Goal: Information Seeking & Learning: Understand process/instructions

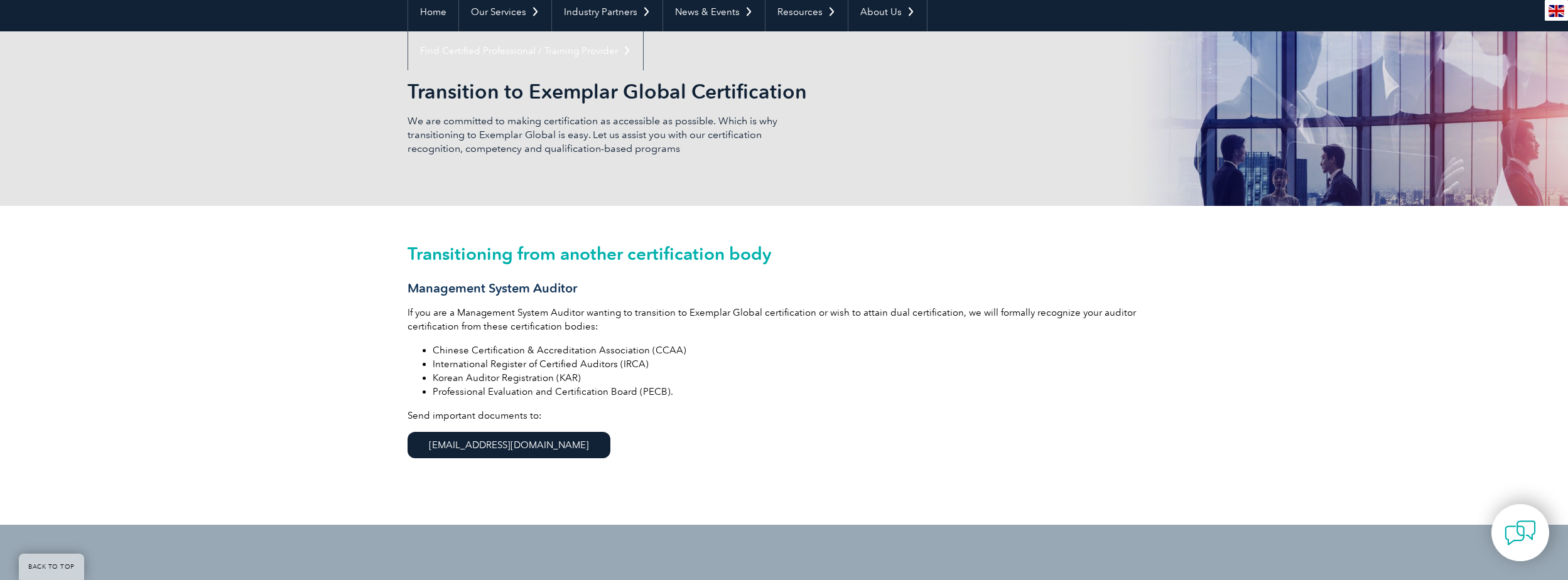
scroll to position [189, 0]
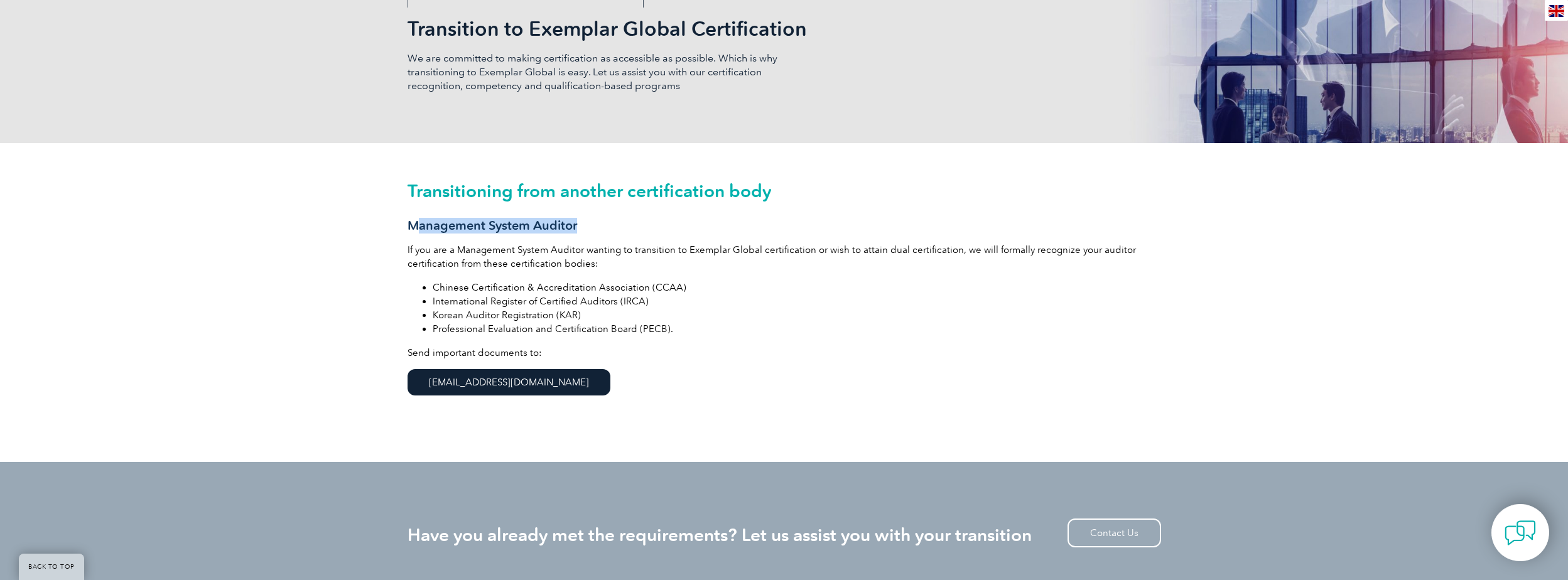
drag, startPoint x: 421, startPoint y: 227, endPoint x: 609, endPoint y: 229, distance: 188.0
click at [609, 229] on h3 "Management System Auditor" at bounding box center [784, 226] width 753 height 16
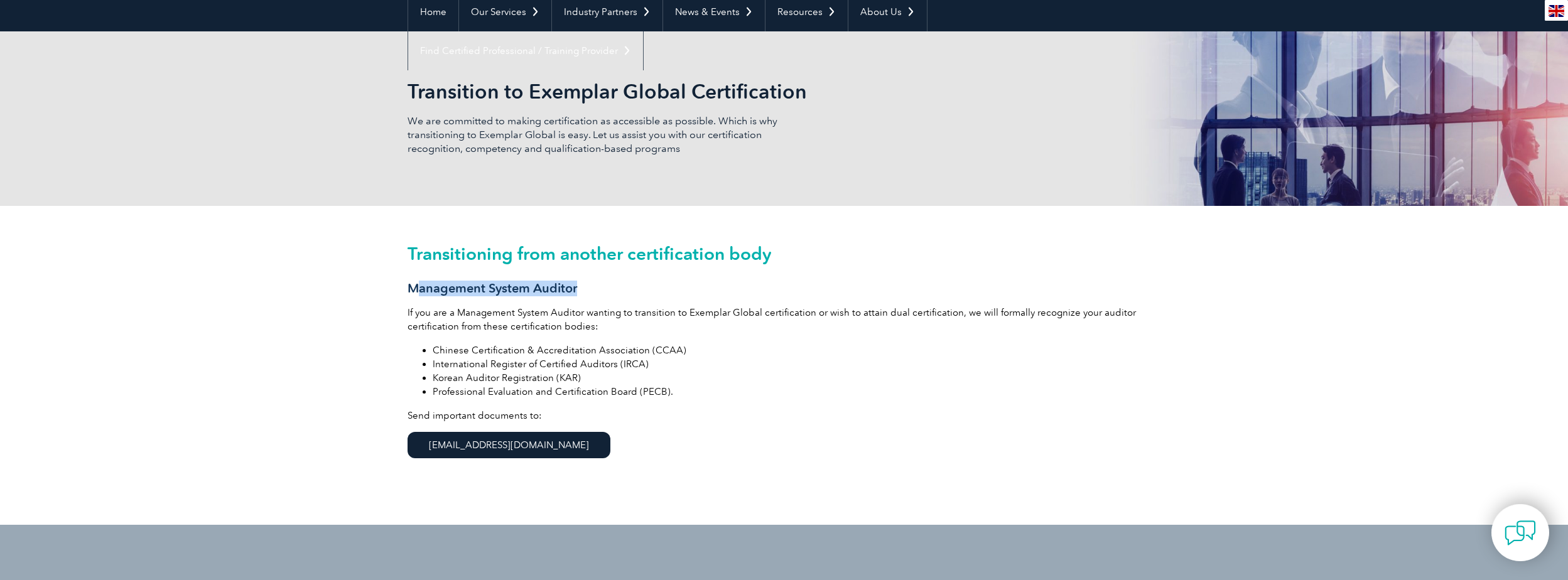
scroll to position [63, 0]
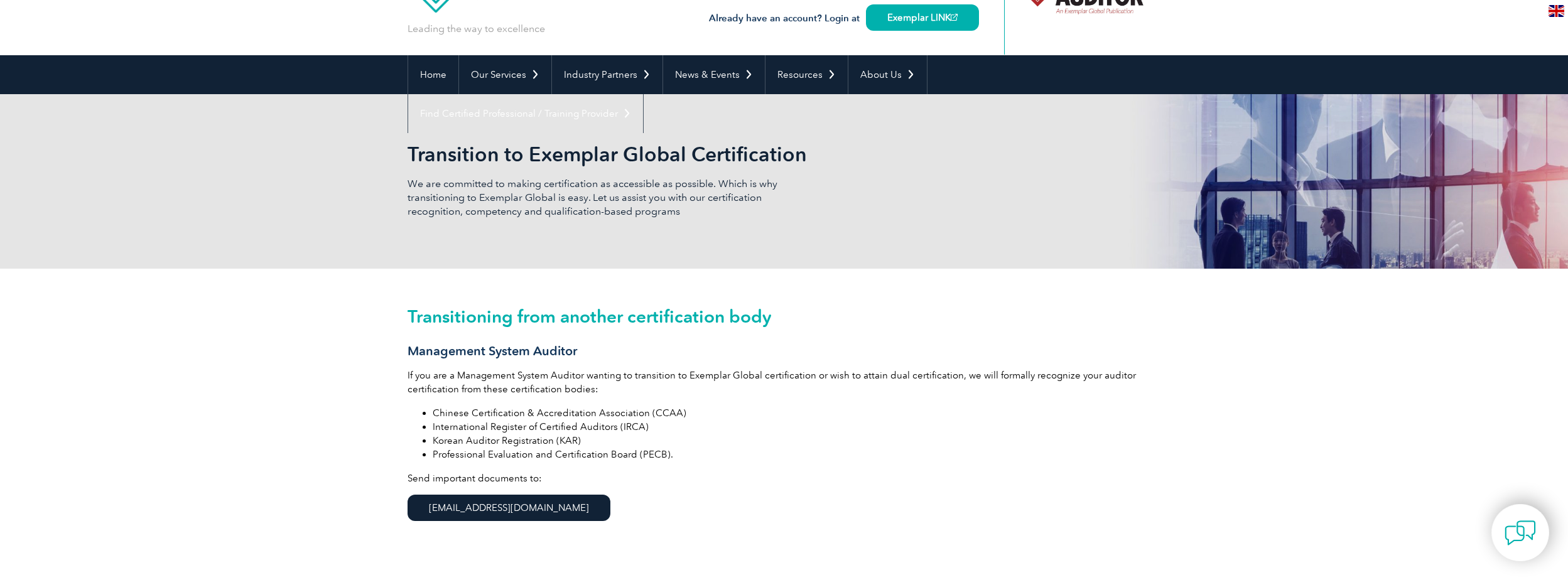
click at [533, 438] on li "Korean Auditor Registration (KAR)" at bounding box center [797, 440] width 728 height 14
click at [528, 459] on li "Professional Evaluation and Certification Board (PECB)." at bounding box center [797, 454] width 728 height 14
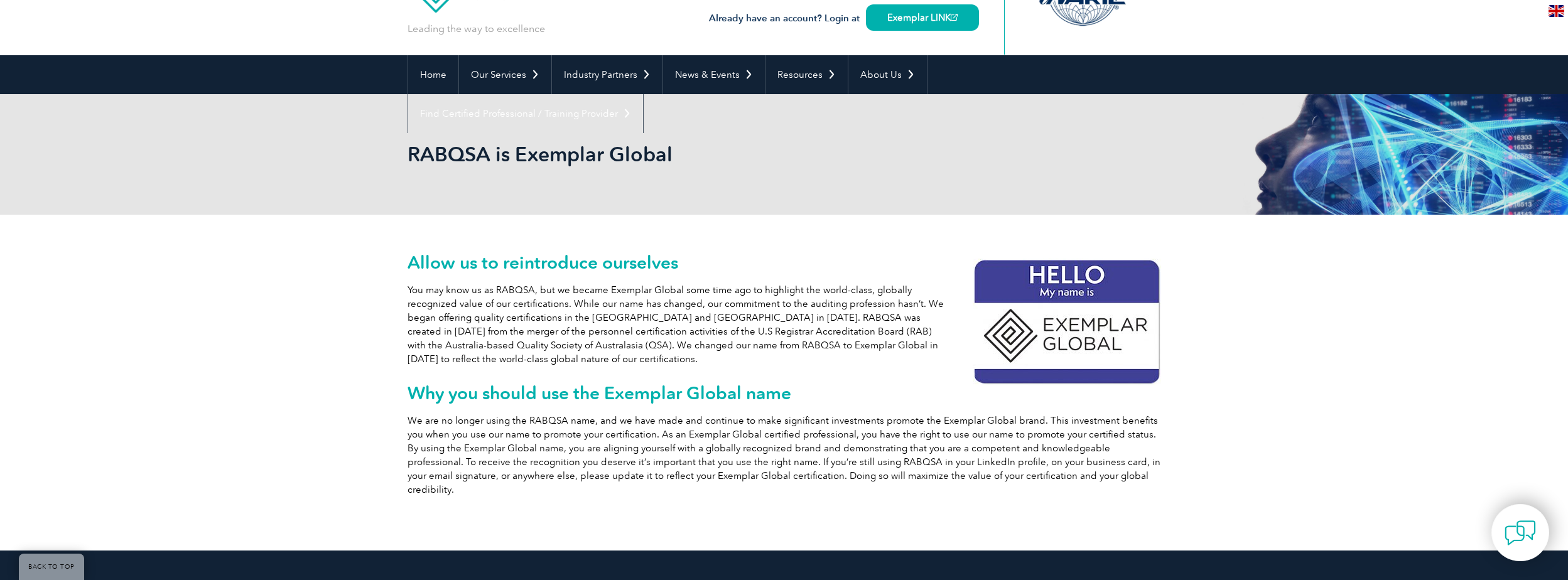
scroll to position [126, 0]
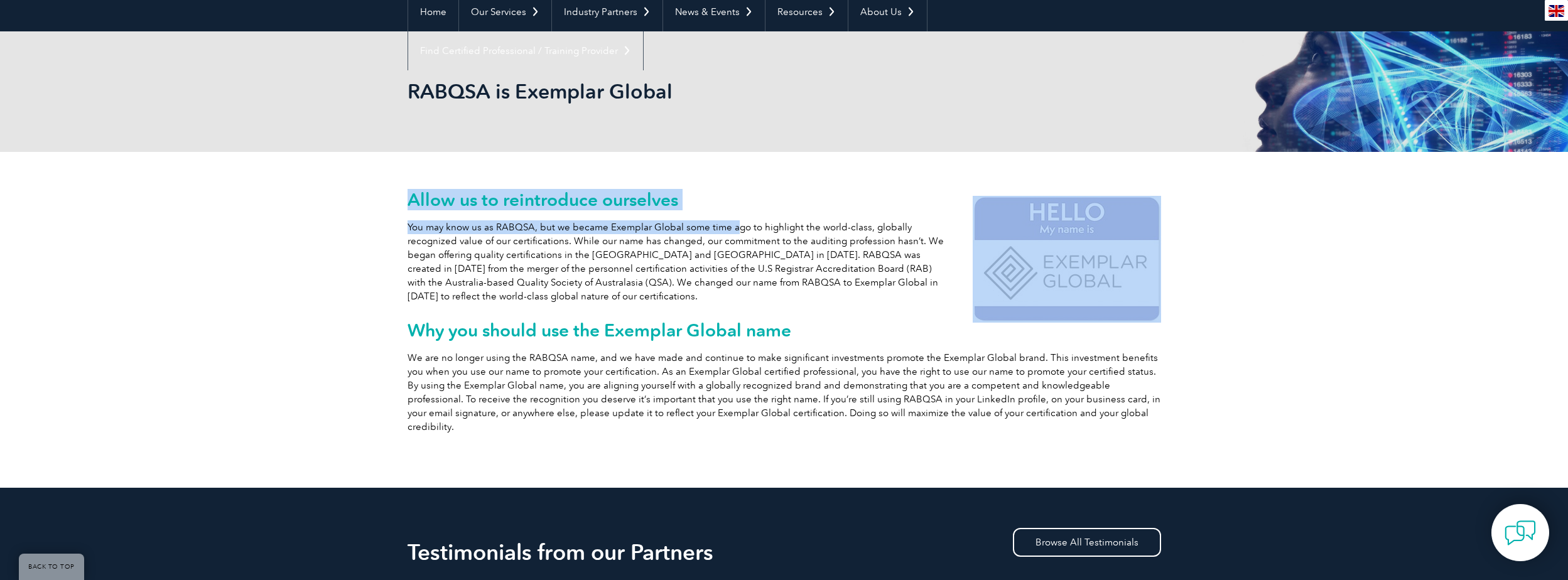
drag, startPoint x: 404, startPoint y: 231, endPoint x: 732, endPoint y: 220, distance: 328.2
click at [732, 220] on div "Allow us to reintroduce ourselves You may know us as RABQSA, but we became Exem…" at bounding box center [784, 320] width 1568 height 336
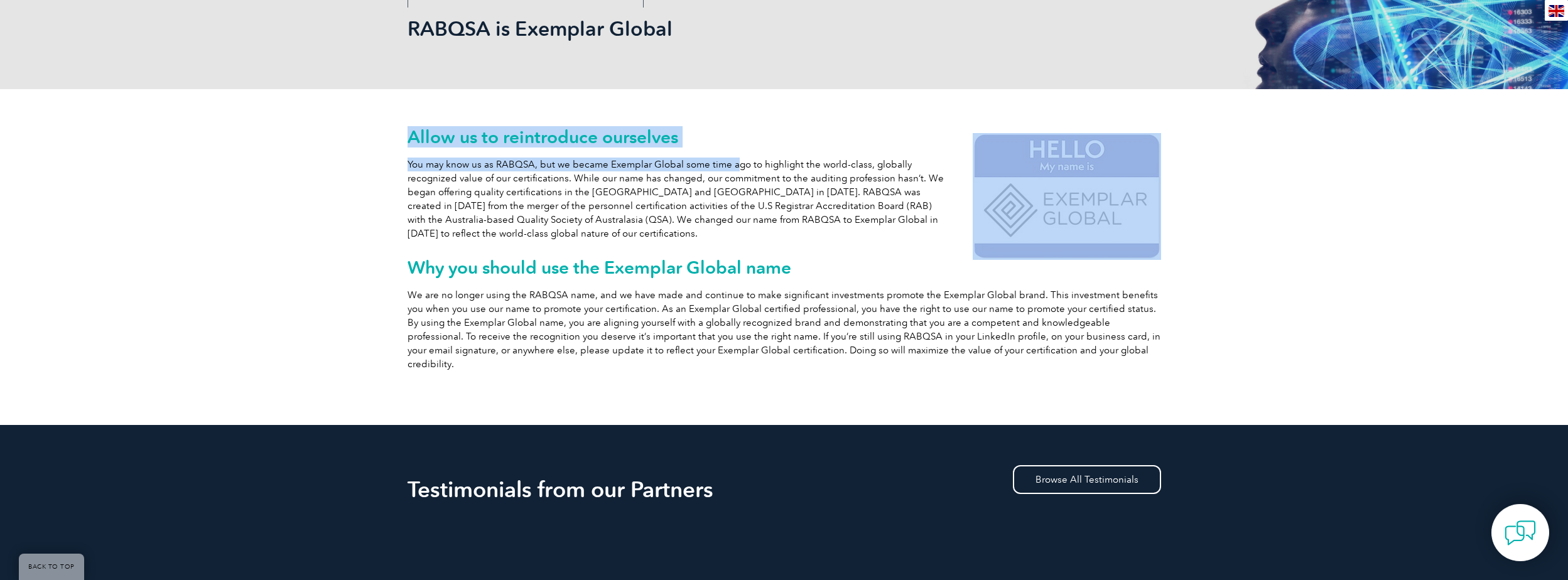
scroll to position [251, 0]
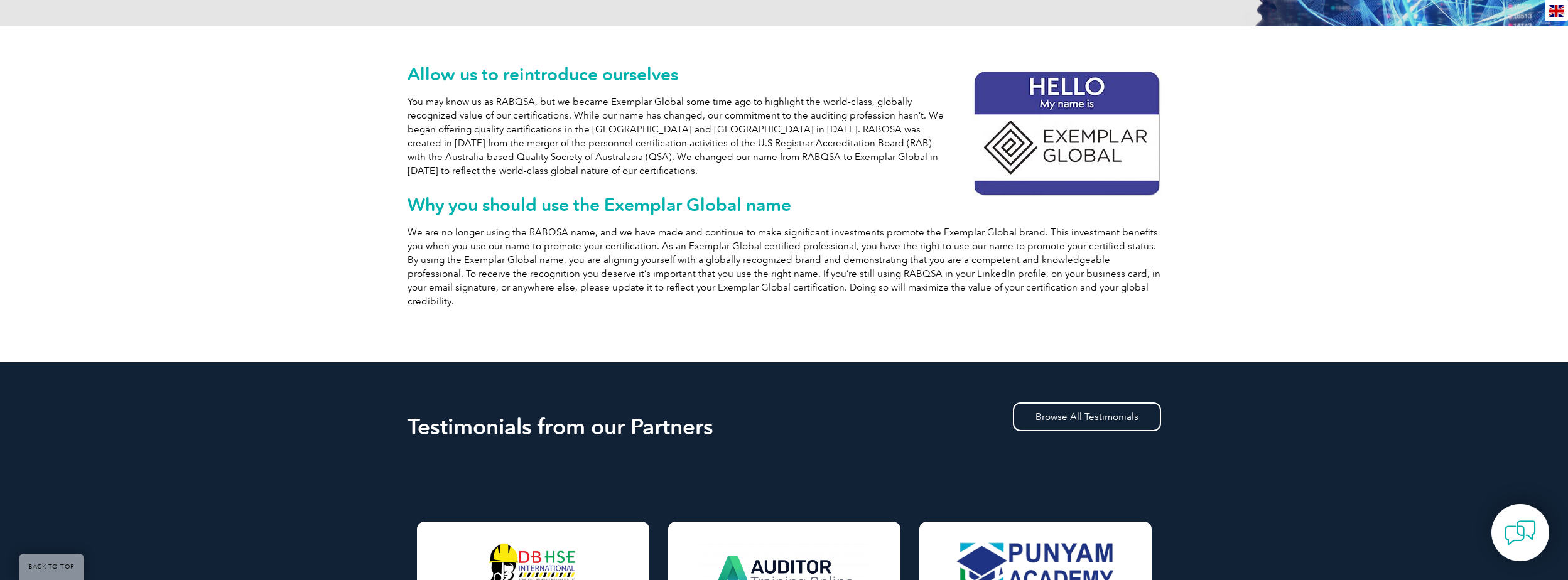
click at [758, 129] on p "You may know us as RABQSA, but we became Exemplar Global some time ago to highl…" at bounding box center [784, 136] width 753 height 83
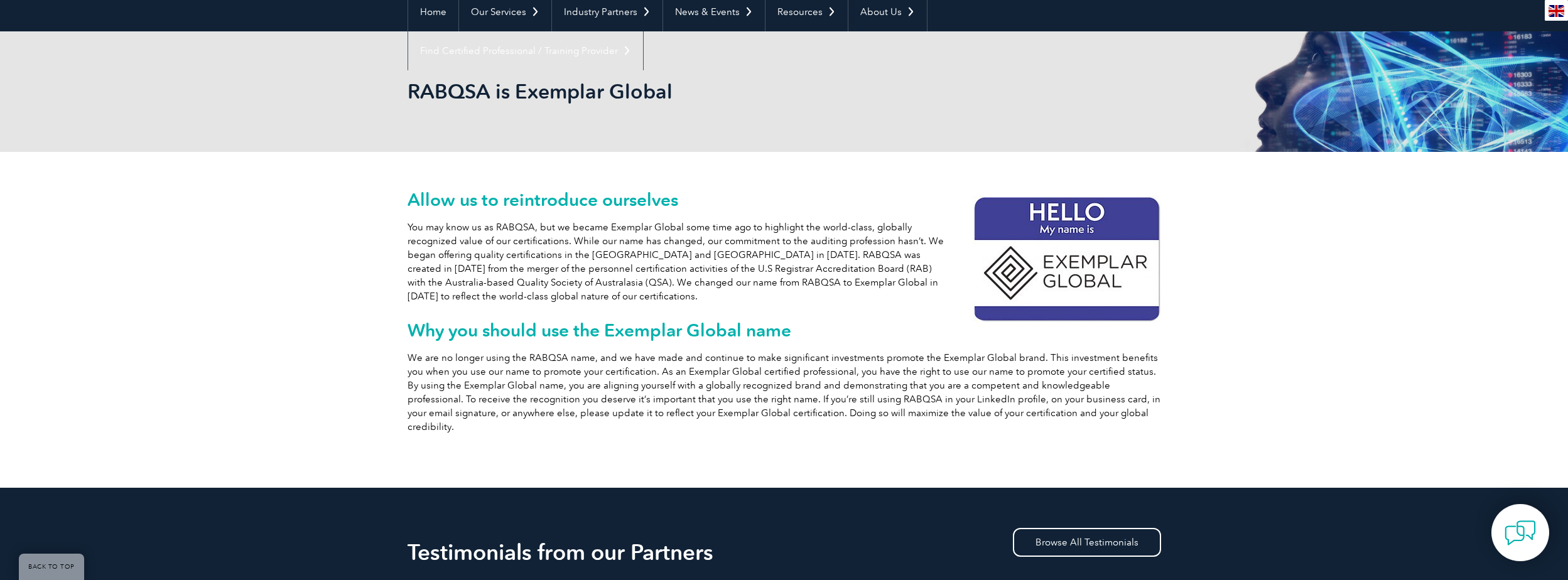
scroll to position [0, 0]
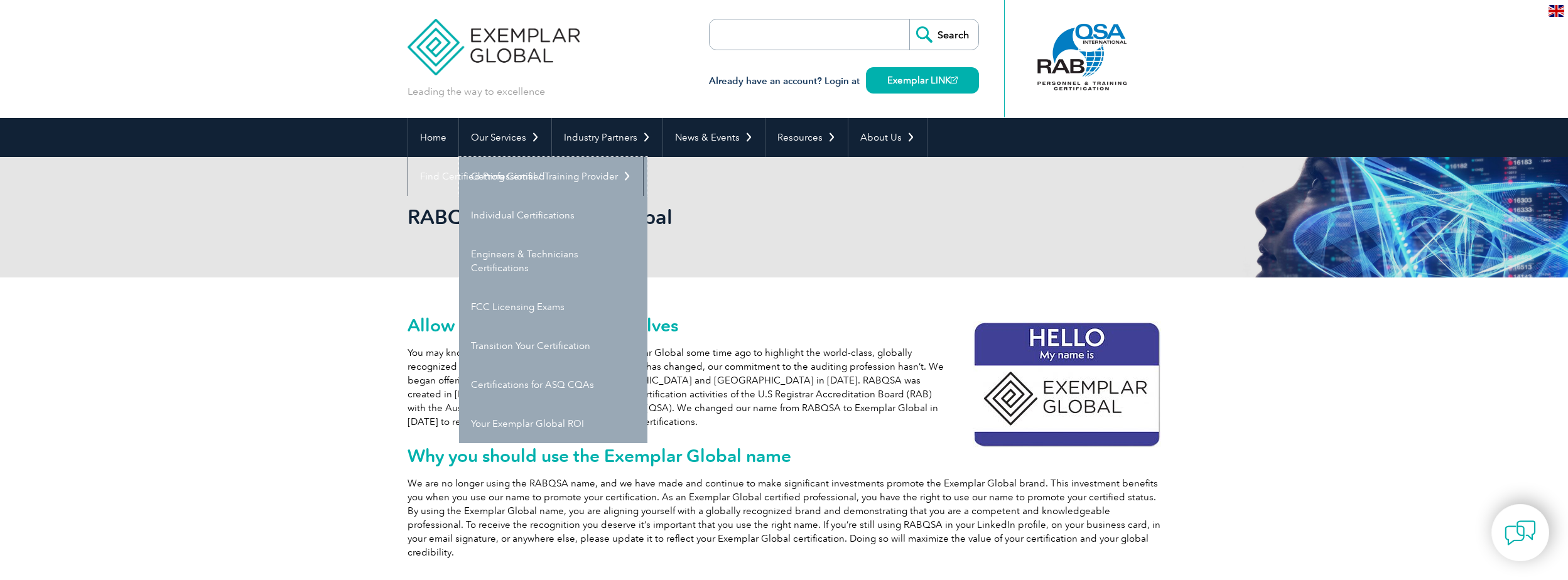
click at [519, 177] on link "Getting Certified" at bounding box center [553, 177] width 189 height 39
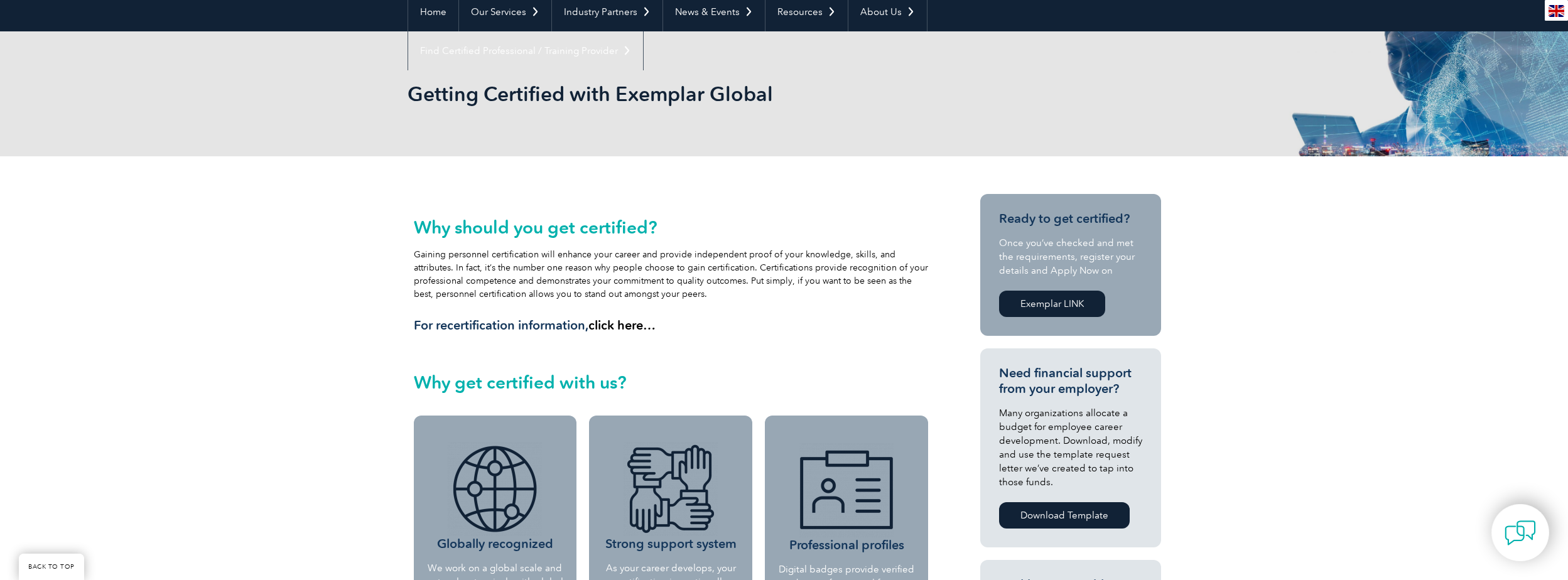
scroll to position [189, 0]
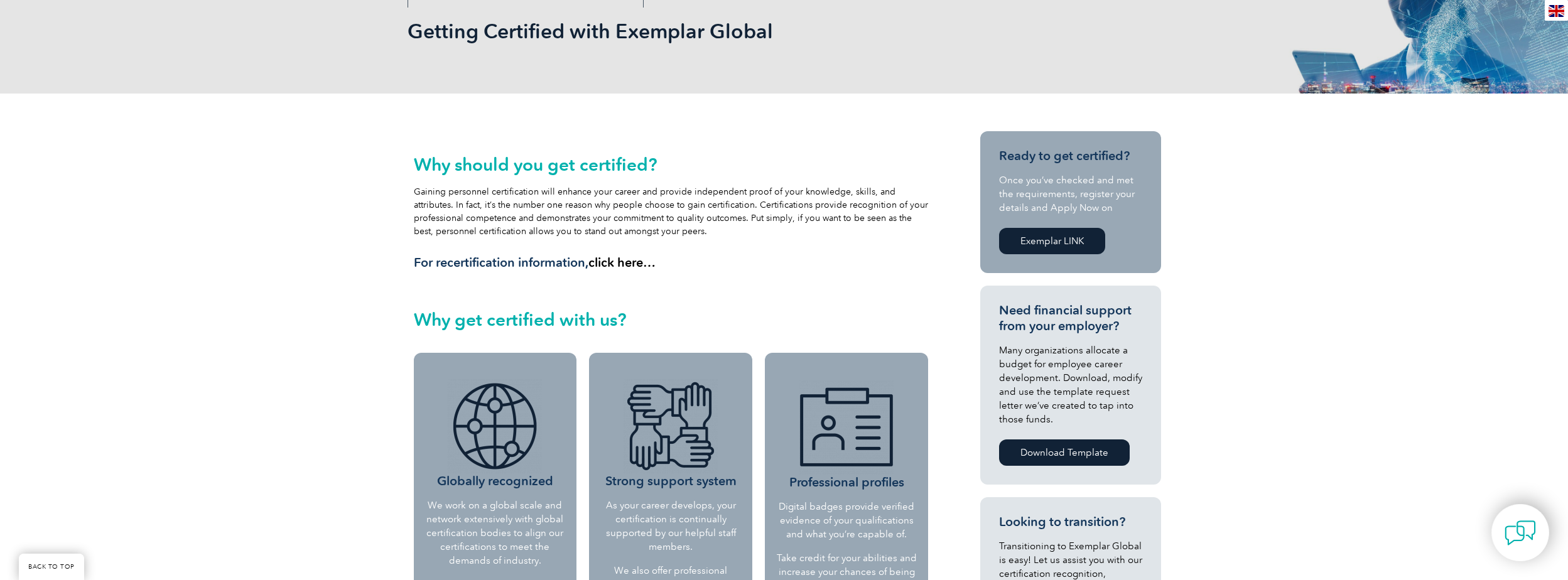
drag, startPoint x: 447, startPoint y: 190, endPoint x: 897, endPoint y: 236, distance: 452.3
click at [897, 236] on div "Why should you get certified? Gaining personnel certification will enhance your…" at bounding box center [671, 212] width 515 height 116
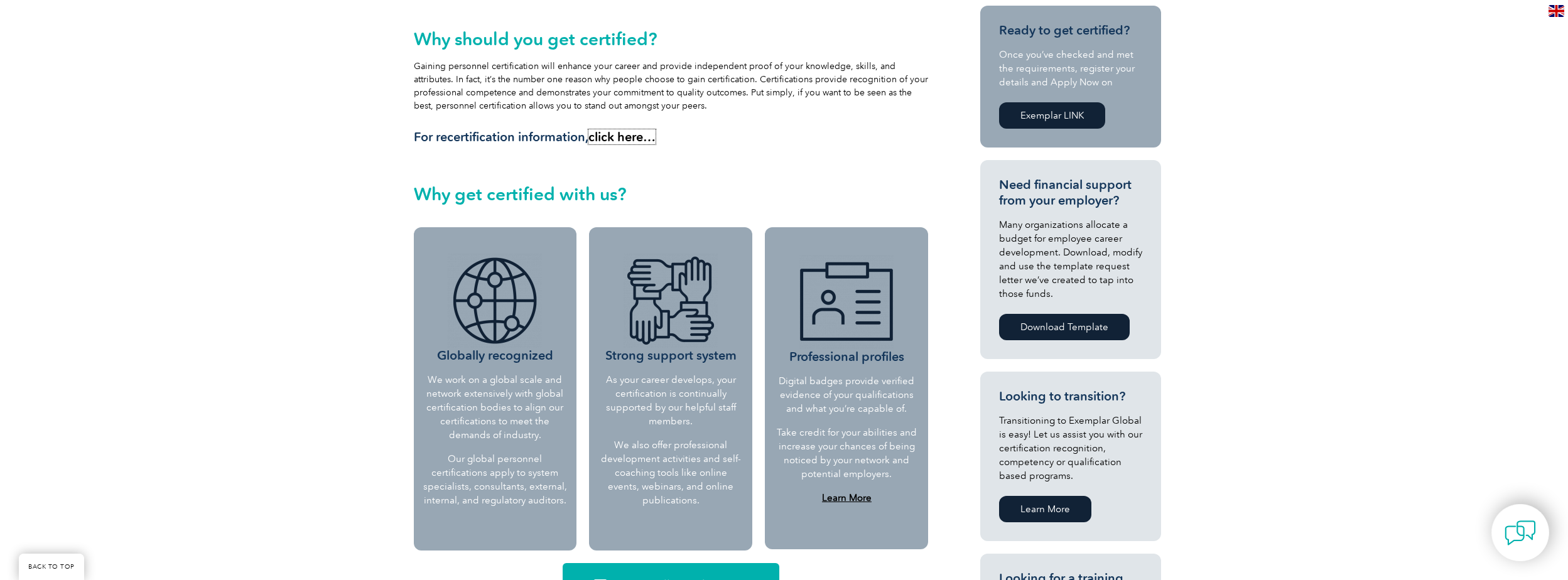
click at [594, 133] on link "click here…" at bounding box center [622, 137] width 67 height 15
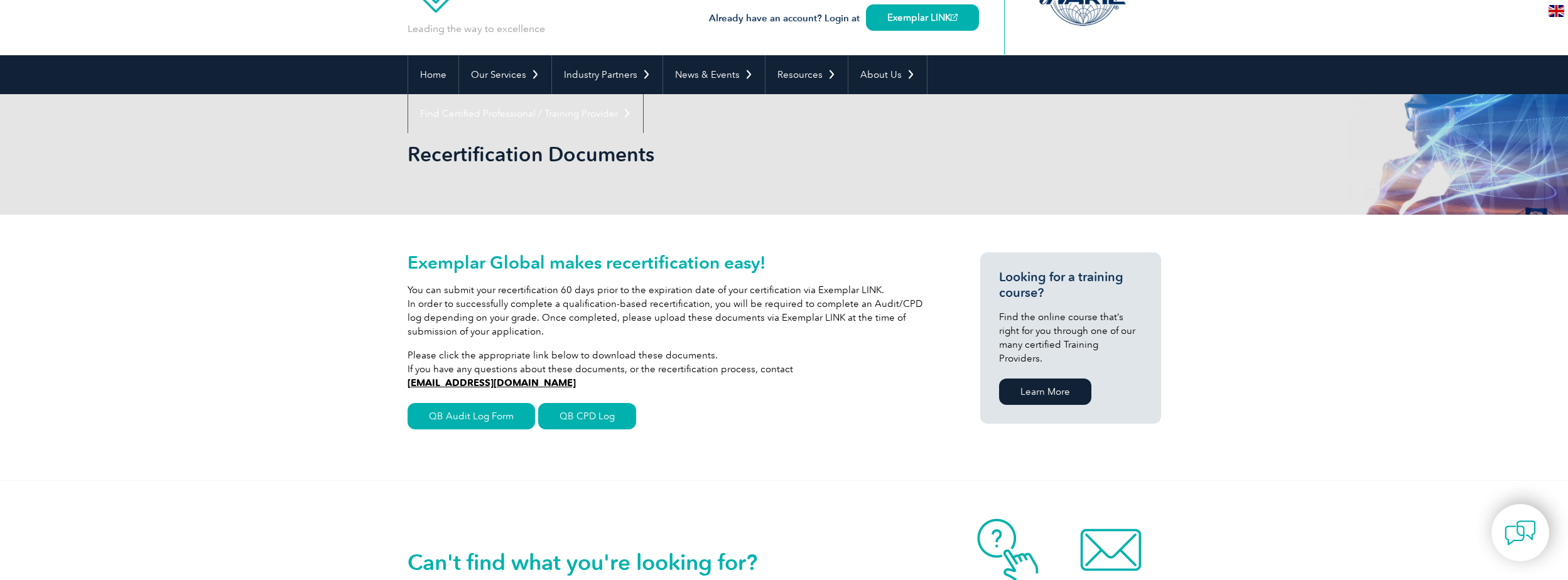
scroll to position [126, 0]
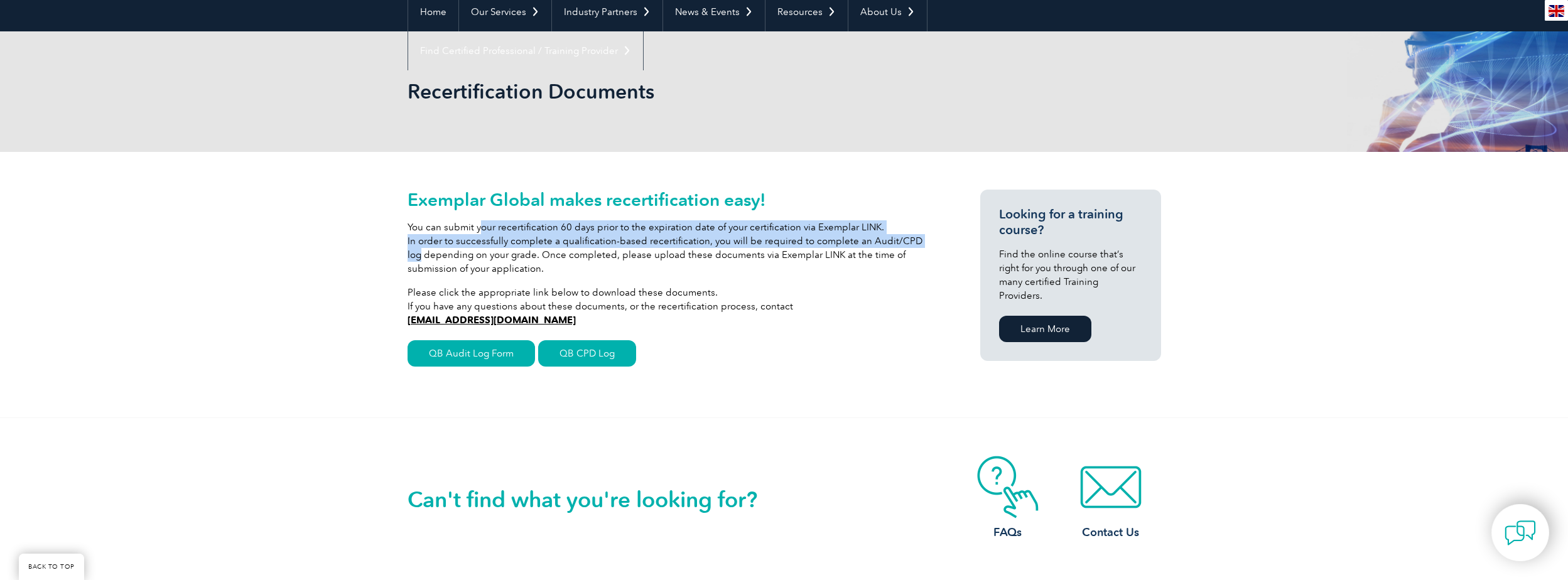
drag, startPoint x: 481, startPoint y: 227, endPoint x: 919, endPoint y: 236, distance: 438.1
click at [919, 236] on p "You can submit your recertification 60 days prior to the expiration date of you…" at bounding box center [671, 248] width 527 height 55
click at [493, 351] on link "QB Audit Log Form" at bounding box center [471, 353] width 128 height 26
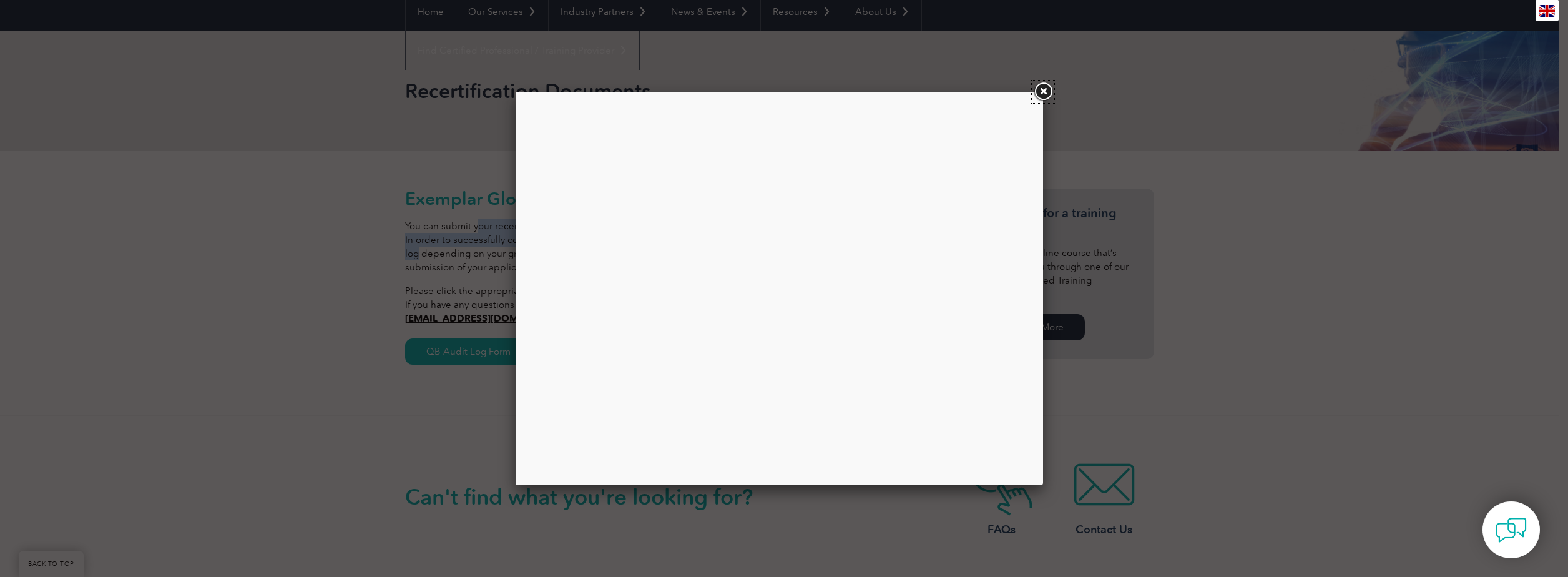
click at [1050, 91] on link at bounding box center [1043, 92] width 22 height 23
